Goal: Complete application form

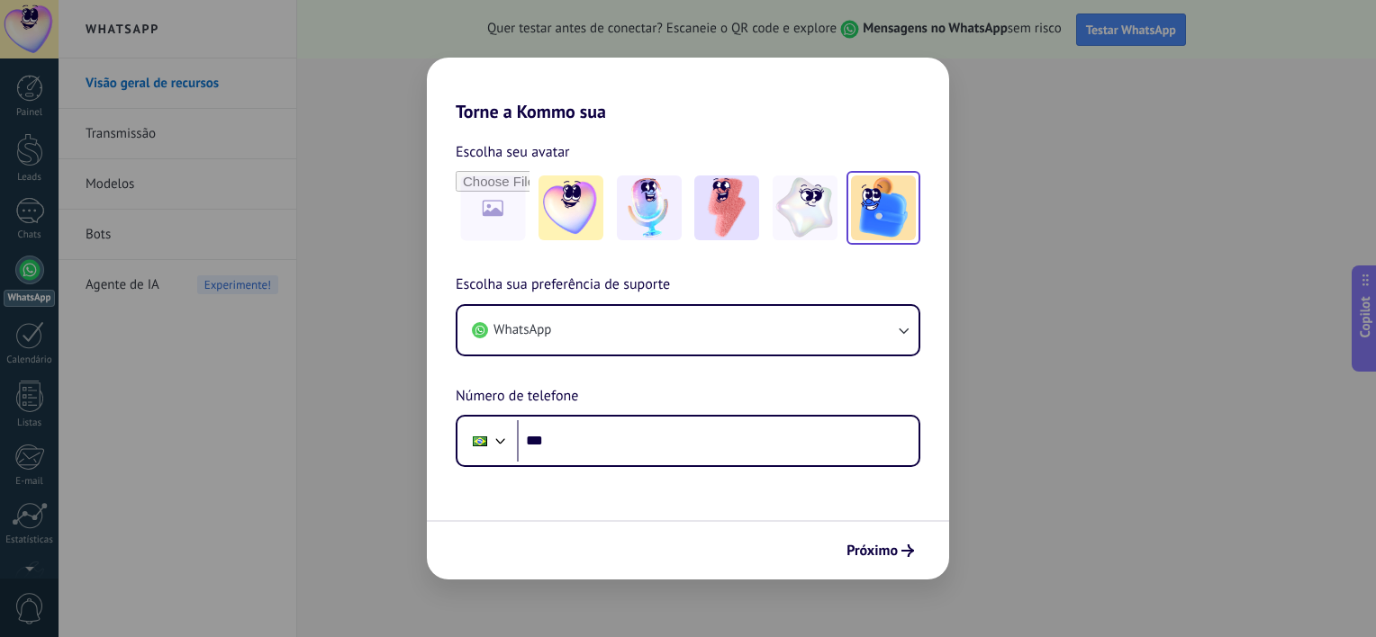
click at [884, 219] on img at bounding box center [883, 208] width 65 height 65
click at [879, 546] on span "Próximo" at bounding box center [871, 551] width 51 height 13
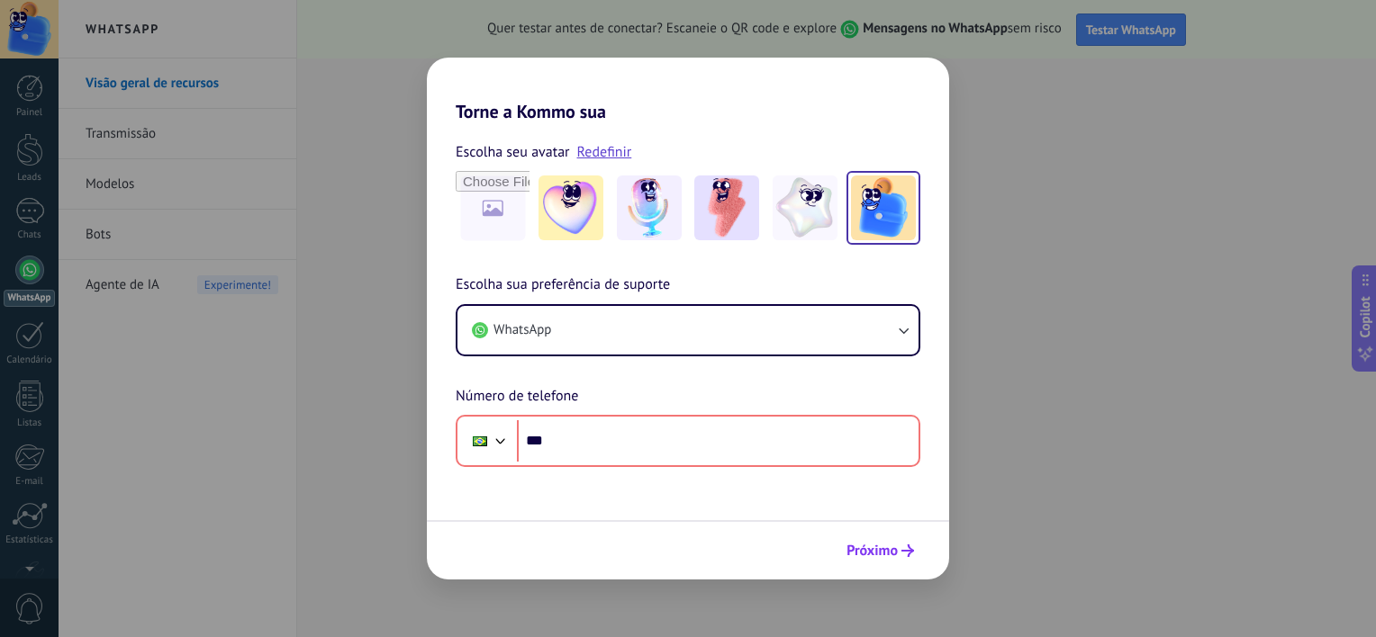
click at [879, 546] on span "Próximo" at bounding box center [871, 551] width 51 height 13
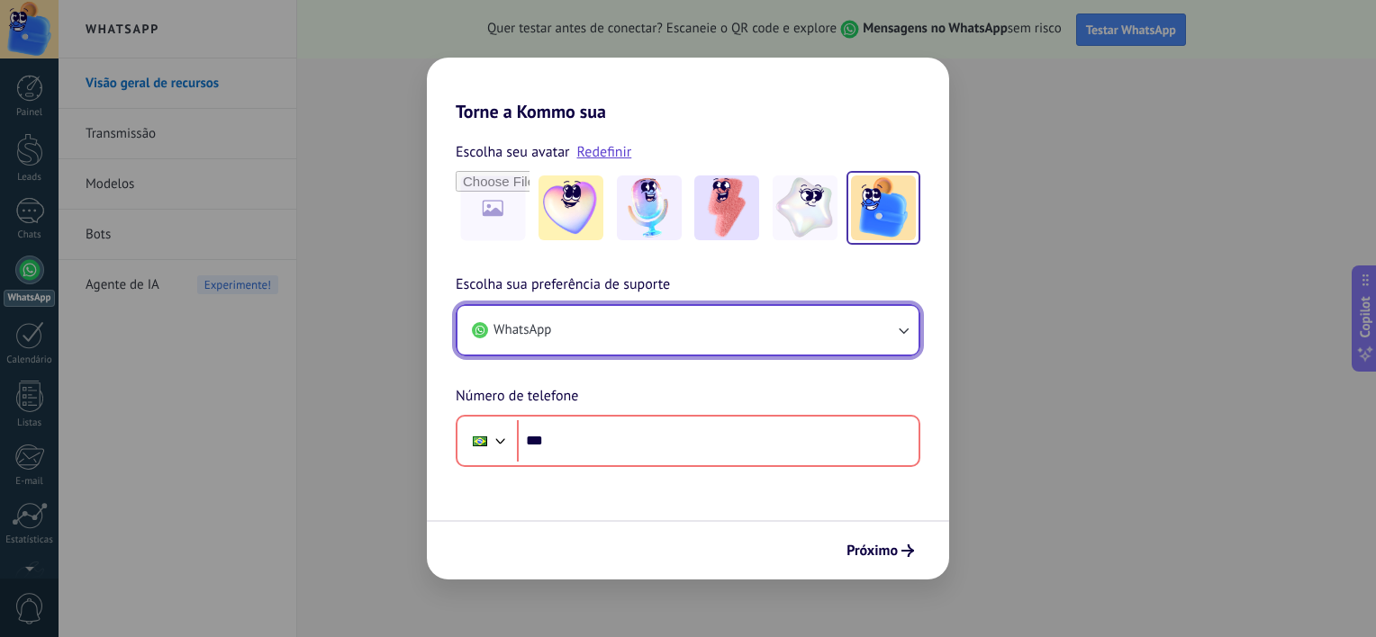
click at [907, 338] on icon "button" at bounding box center [903, 330] width 18 height 18
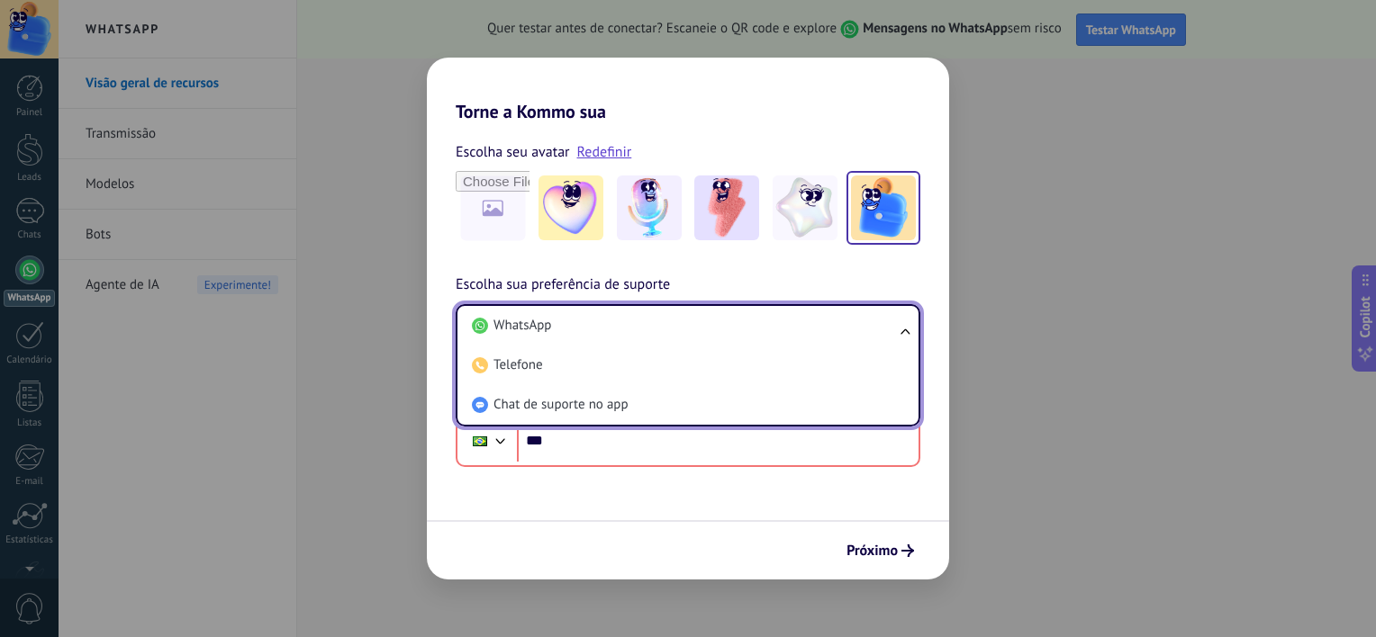
click at [1111, 320] on div "Torne a Kommo sua Escolha seu avatar Redefinir Escolha sua preferência de supor…" at bounding box center [688, 318] width 1376 height 637
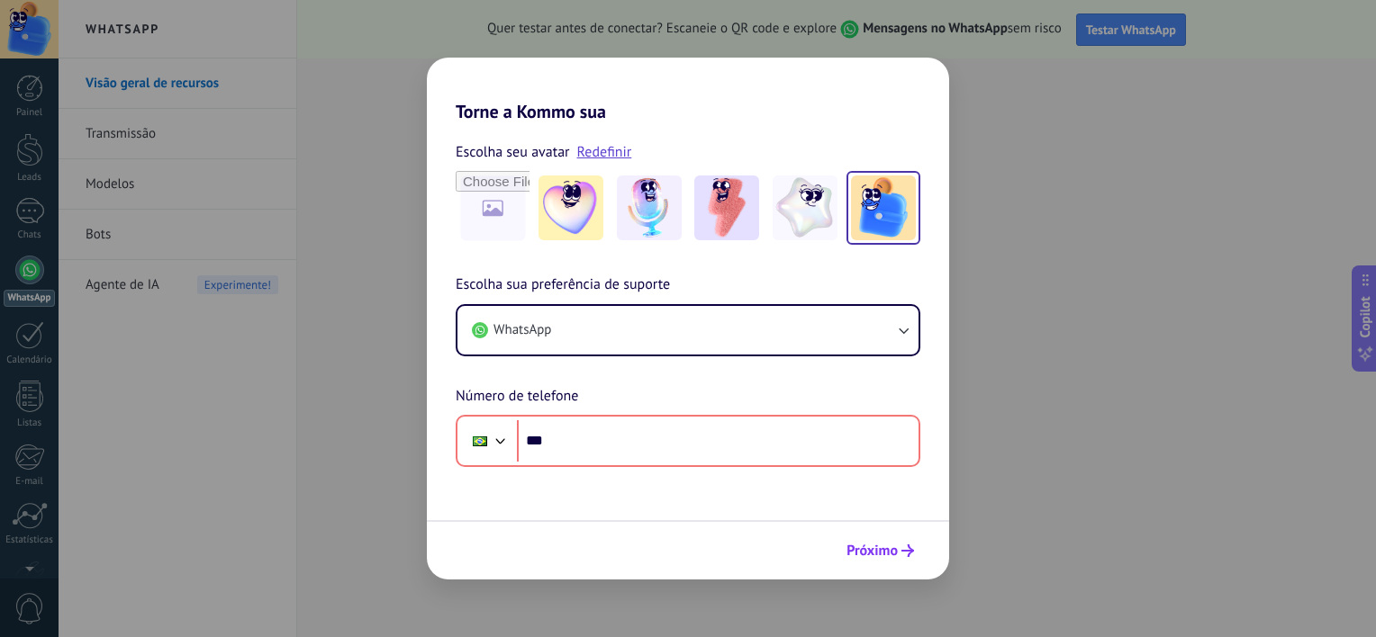
click at [882, 545] on span "Próximo" at bounding box center [871, 551] width 51 height 13
click at [128, 145] on div "Torne a Kommo sua Escolha seu avatar Redefinir Escolha sua preferência de supor…" at bounding box center [688, 318] width 1376 height 637
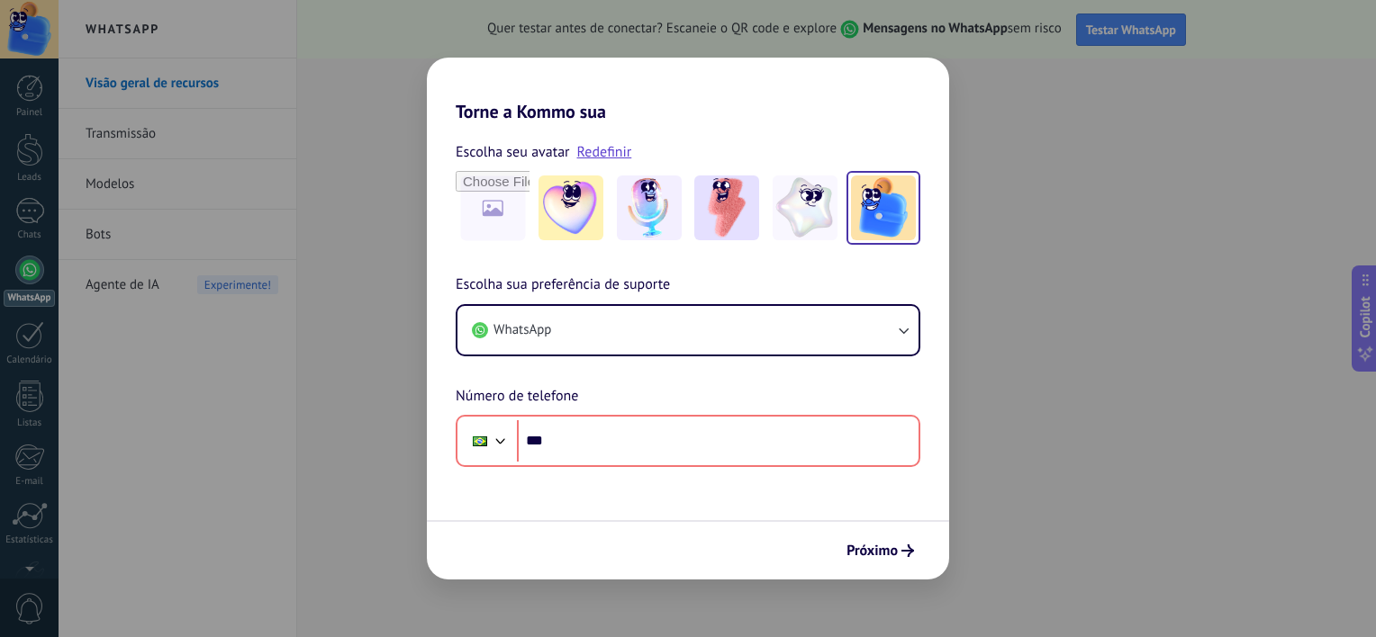
click at [1048, 256] on div "Torne a Kommo sua Escolha seu avatar Redefinir Escolha sua preferência de supor…" at bounding box center [688, 318] width 1376 height 637
